Goal: Transaction & Acquisition: Purchase product/service

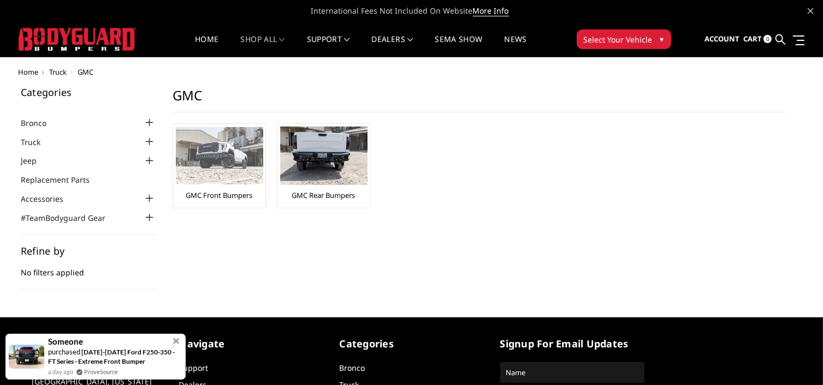
click at [225, 195] on link "GMC Front Bumpers" at bounding box center [219, 196] width 67 height 10
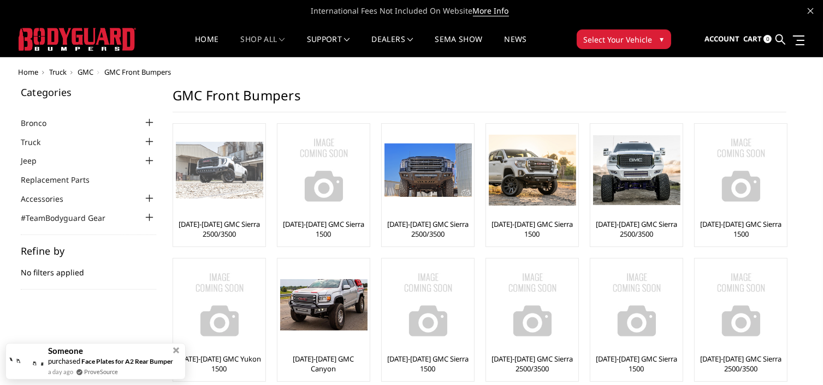
click at [208, 223] on link "[DATE]-[DATE] GMC Sierra 2500/3500" at bounding box center [219, 229] width 87 height 20
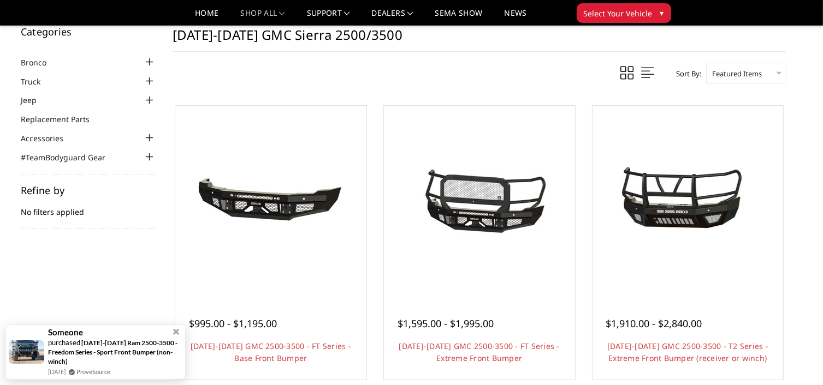
scroll to position [48, 0]
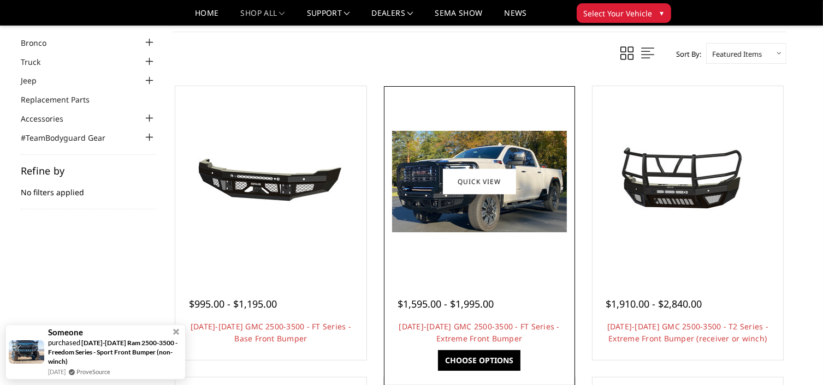
click at [517, 182] on img at bounding box center [479, 182] width 175 height 102
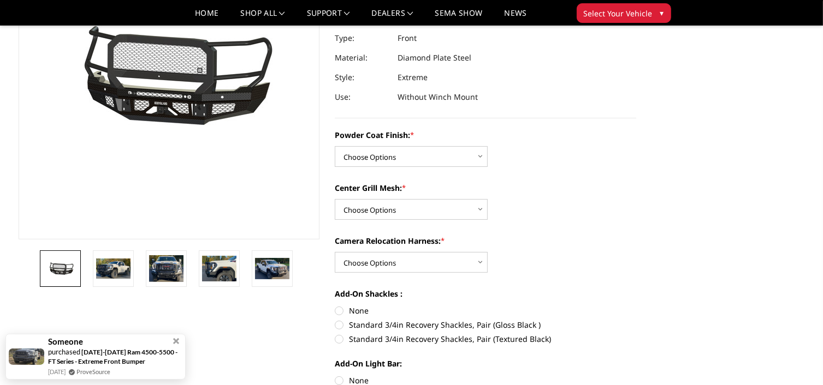
scroll to position [146, 0]
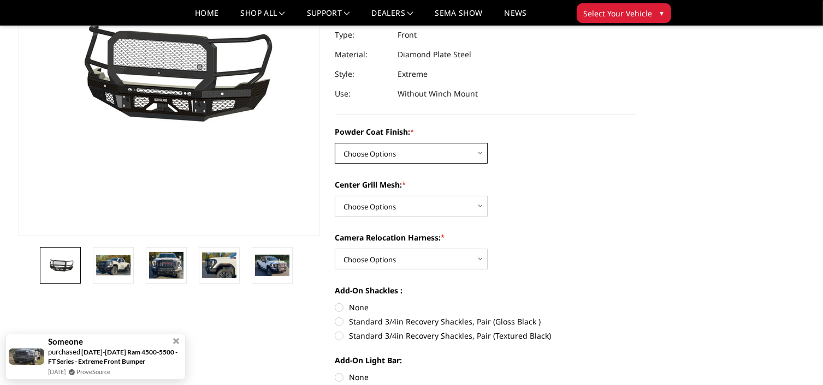
click at [485, 153] on select "Choose Options Bare Metal Gloss Black Powder Coat Textured Black Powder Coat" at bounding box center [411, 153] width 153 height 21
select select "3286"
click at [335, 143] on select "Choose Options Bare Metal Gloss Black Powder Coat Textured Black Powder Coat" at bounding box center [411, 153] width 153 height 21
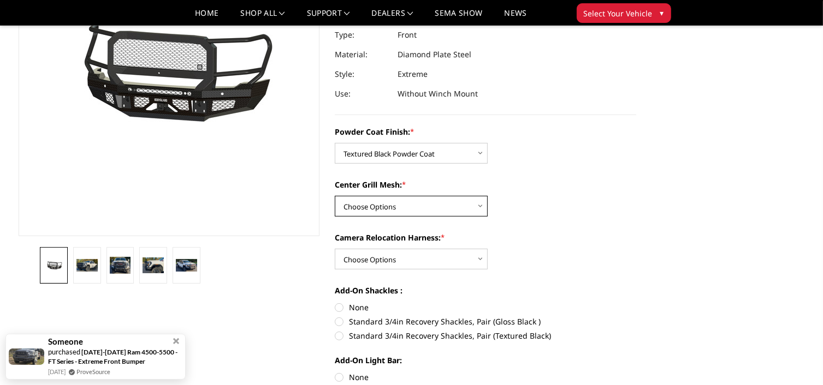
click at [417, 207] on select "Choose Options WITH Expanded Metal in Center Grill WITHOUT Expanded Metal in Ce…" at bounding box center [411, 206] width 153 height 21
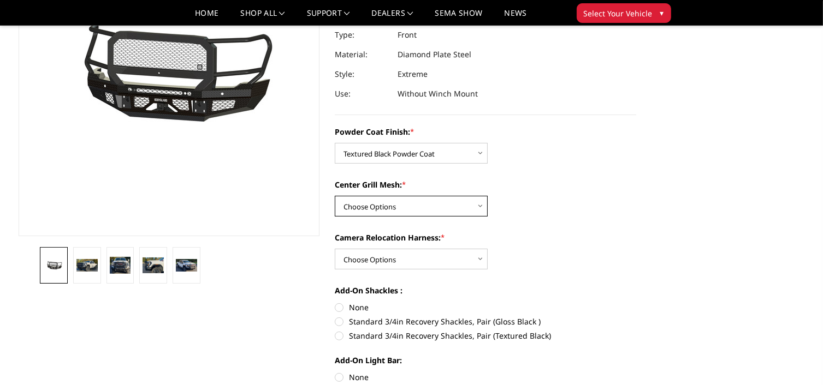
select select "3287"
click at [335, 196] on select "Choose Options WITH Expanded Metal in Center Grill WITHOUT Expanded Metal in Ce…" at bounding box center [411, 206] width 153 height 21
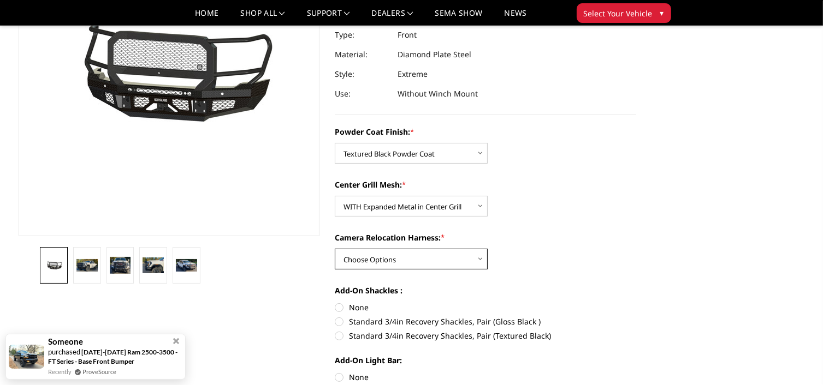
click at [415, 263] on select "Choose Options WITH Camera Relocation Harness WITHOUT Camera Relocation Harness" at bounding box center [411, 259] width 153 height 21
select select "3289"
click at [335, 249] on select "Choose Options WITH Camera Relocation Harness WITHOUT Camera Relocation Harness" at bounding box center [411, 259] width 153 height 21
click at [338, 306] on label "None" at bounding box center [485, 307] width 301 height 11
click at [335, 302] on input "None" at bounding box center [335, 302] width 1 height 1
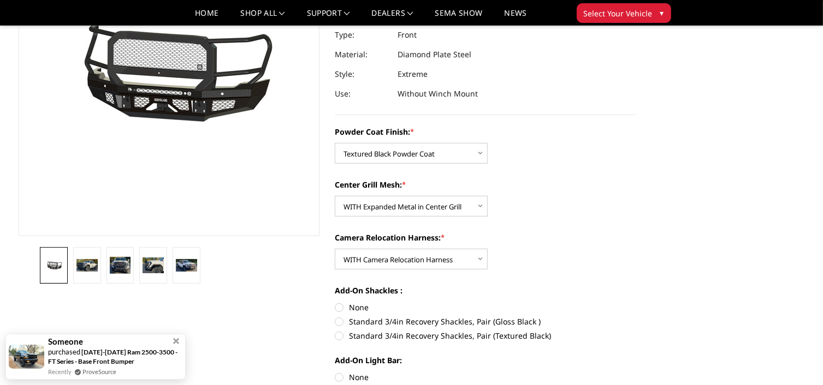
radio input "true"
click at [341, 377] on label "None" at bounding box center [485, 377] width 301 height 11
click at [335, 372] on input "None" at bounding box center [335, 372] width 1 height 1
radio input "true"
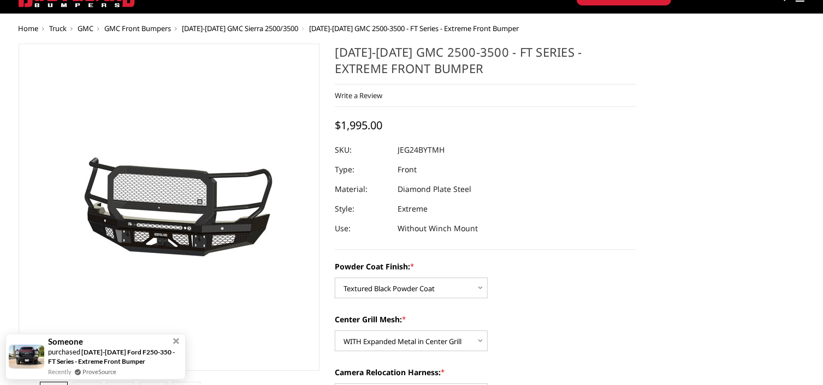
scroll to position [20, 0]
